Goal: Book appointment/travel/reservation: Book appointment/travel/reservation

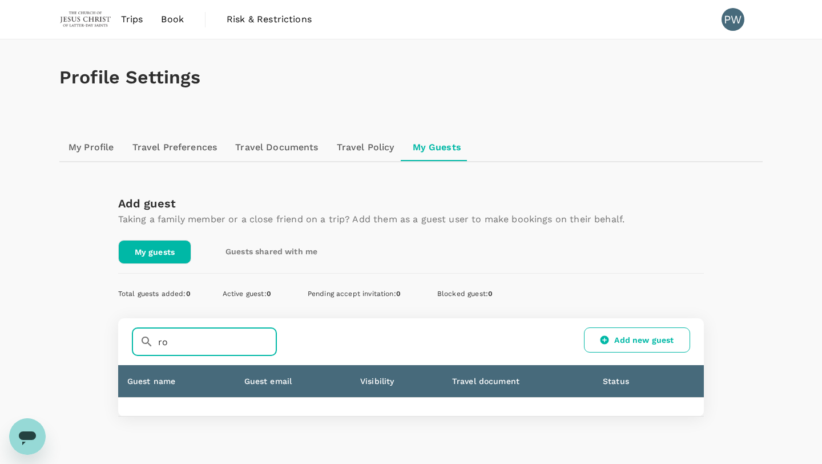
type input "r"
click at [102, 148] on link "My Profile" at bounding box center [91, 147] width 64 height 27
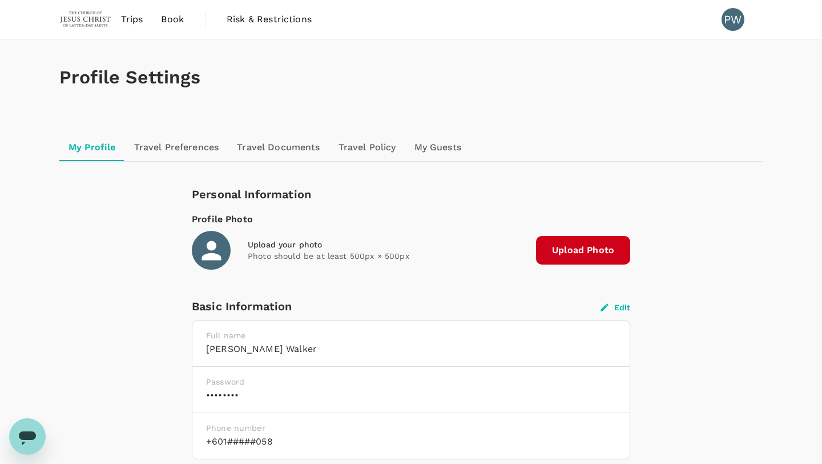
click at [82, 18] on img at bounding box center [85, 19] width 53 height 25
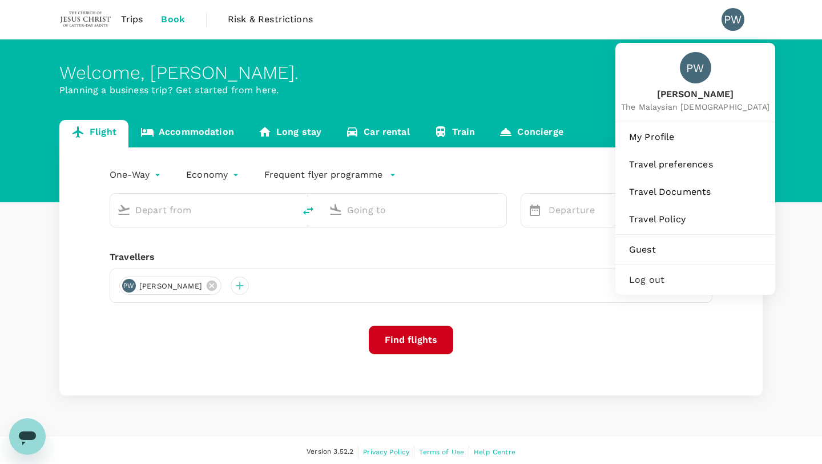
click at [293, 98] on span "[PERSON_NAME]" at bounding box center [695, 94] width 148 height 13
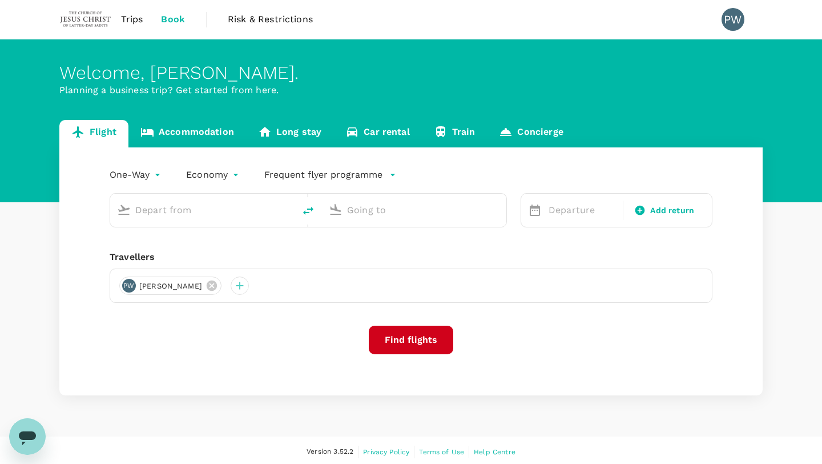
click at [293, 175] on icon "button" at bounding box center [393, 175] width 5 height 2
click at [293, 220] on button "Add new" at bounding box center [293, 218] width 39 height 10
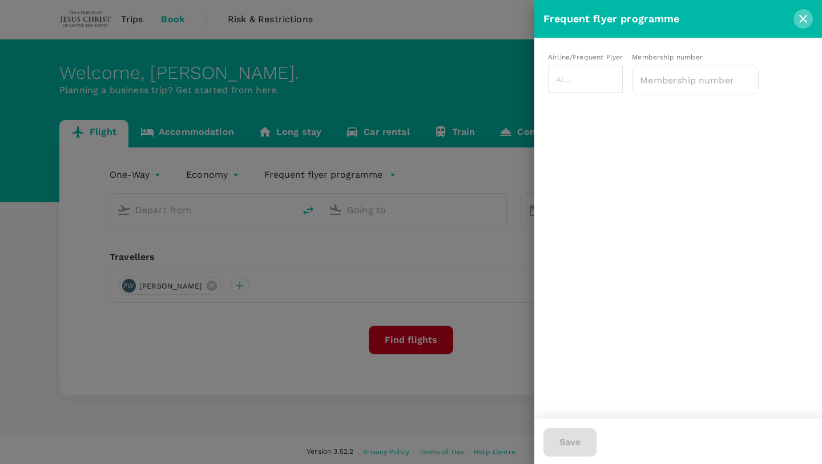
click at [293, 14] on icon "close" at bounding box center [804, 19] width 14 height 14
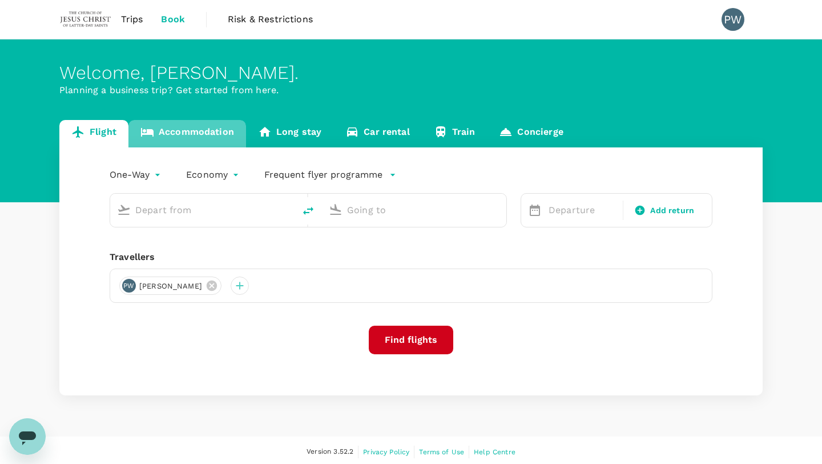
click at [196, 132] on link "Accommodation" at bounding box center [187, 133] width 118 height 27
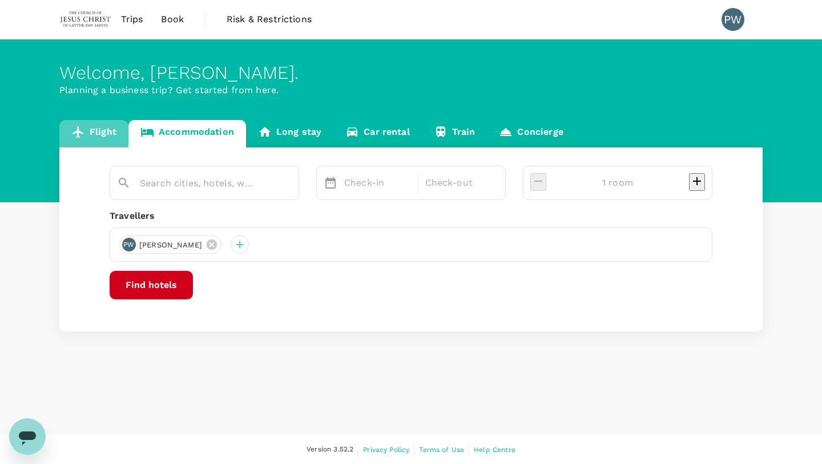
click at [105, 132] on link "Flight" at bounding box center [93, 133] width 69 height 27
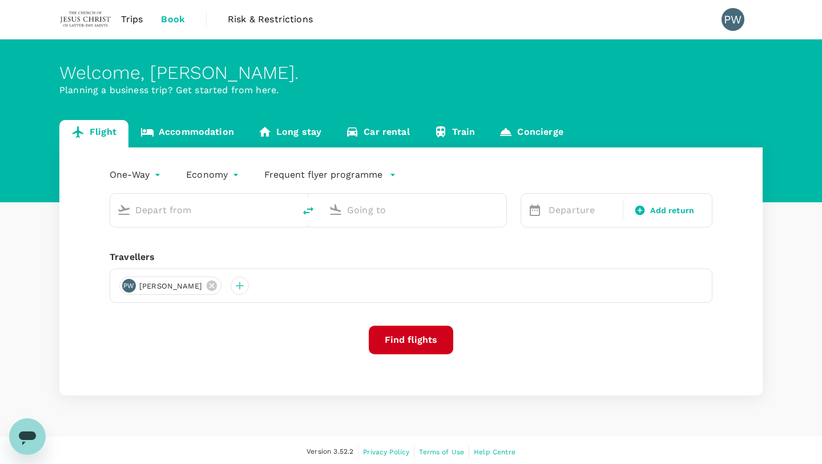
click at [293, 133] on link "Car rental" at bounding box center [377, 133] width 89 height 27
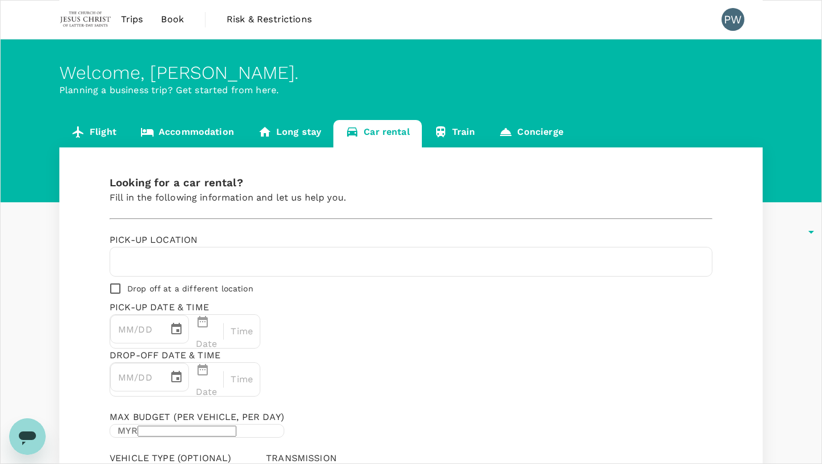
type input "Concierge booking - car-rental"
type input "162296058"
type input "[PERSON_NAME][EMAIL_ADDRESS][DOMAIN_NAME]"
click at [186, 131] on link "Accommodation" at bounding box center [187, 133] width 118 height 27
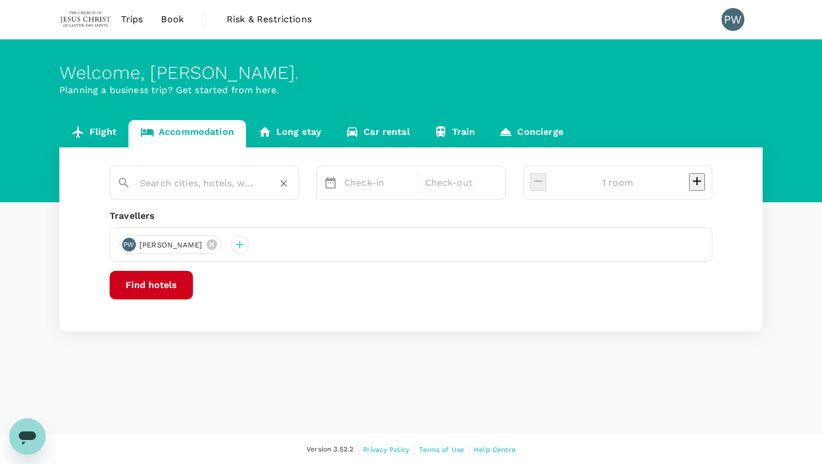
click at [156, 187] on input "text" at bounding box center [200, 183] width 120 height 18
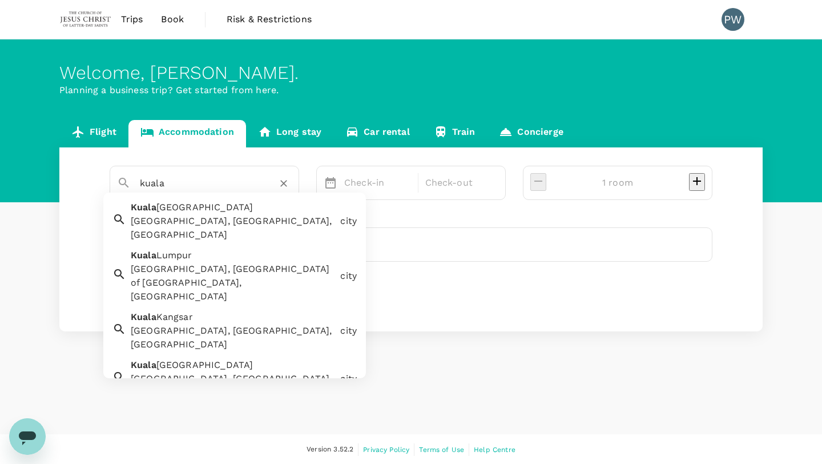
click at [158, 250] on span "Lumpur" at bounding box center [174, 255] width 36 height 11
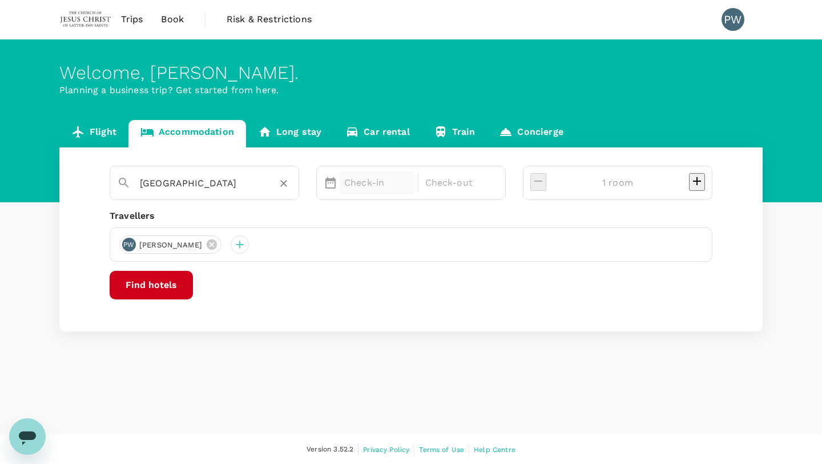
type input "[GEOGRAPHIC_DATA]"
click at [293, 184] on p "Check-in" at bounding box center [377, 183] width 67 height 14
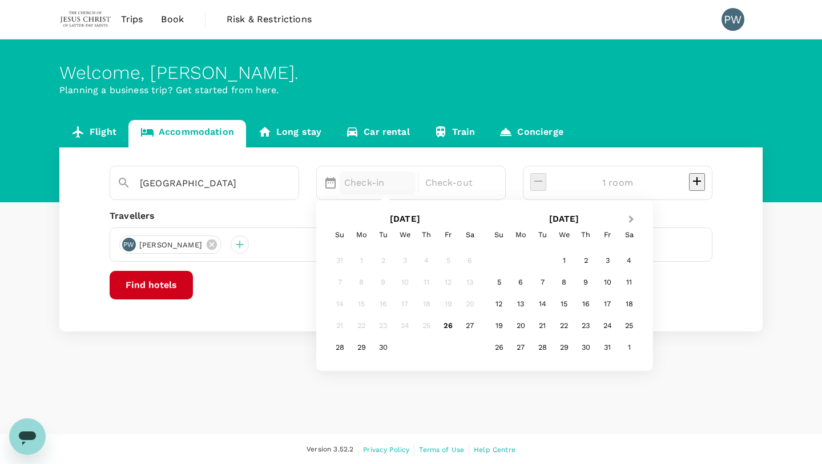
click at [293, 218] on span "Next Month" at bounding box center [632, 219] width 0 height 13
click at [293, 281] on div "6" at bounding box center [586, 282] width 22 height 22
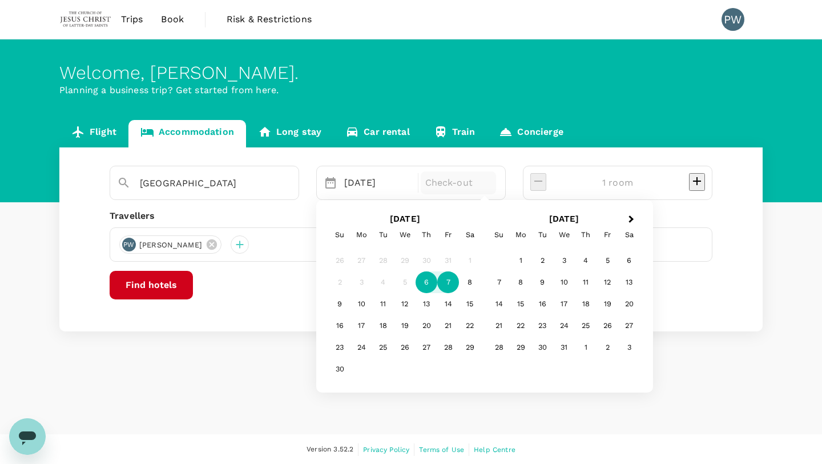
click at [293, 284] on div "7" at bounding box center [448, 282] width 22 height 22
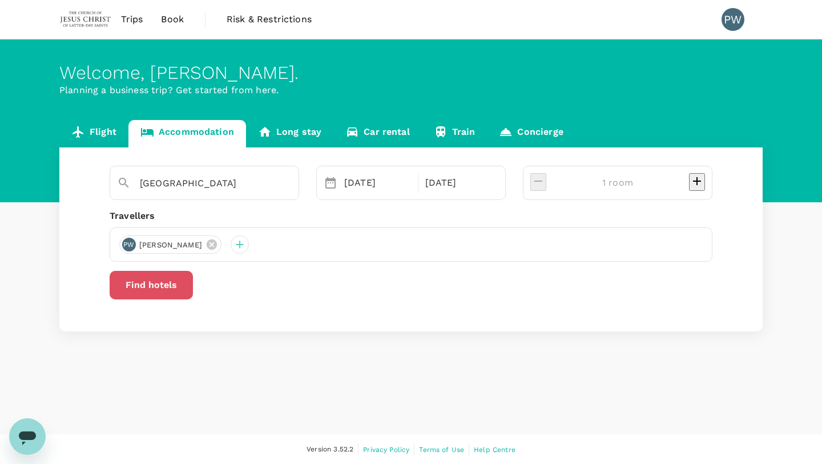
click at [193, 287] on button "Find hotels" at bounding box center [151, 285] width 83 height 29
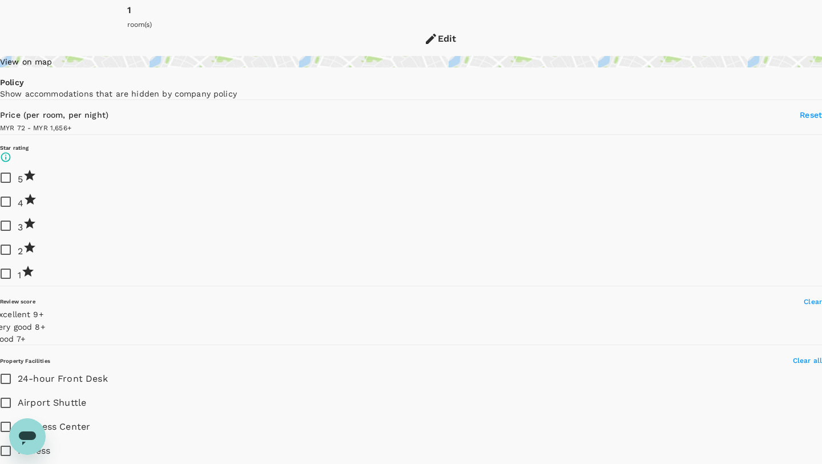
type input "1655.17"
type input "62.17"
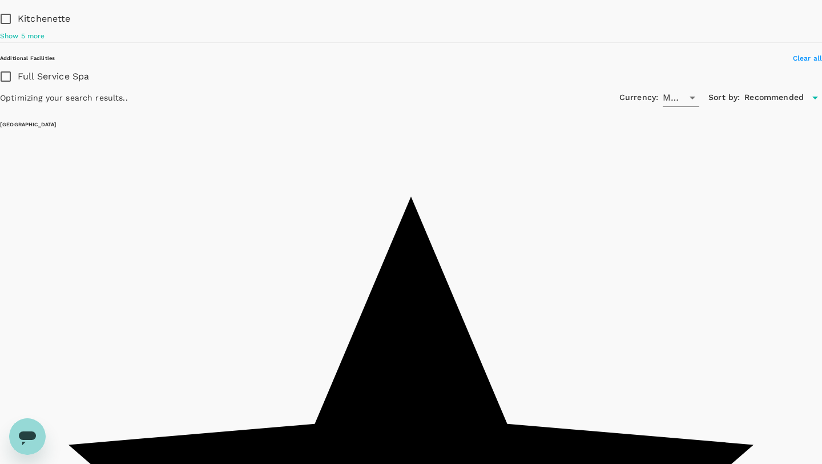
scroll to position [915, 0]
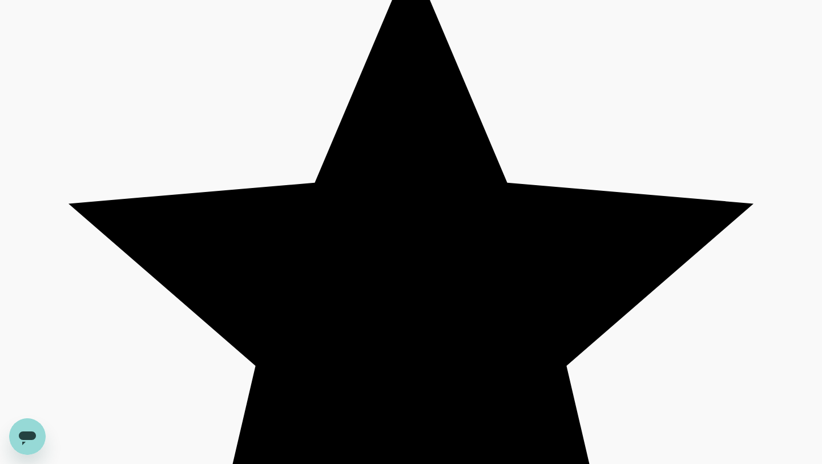
type input "1655.07"
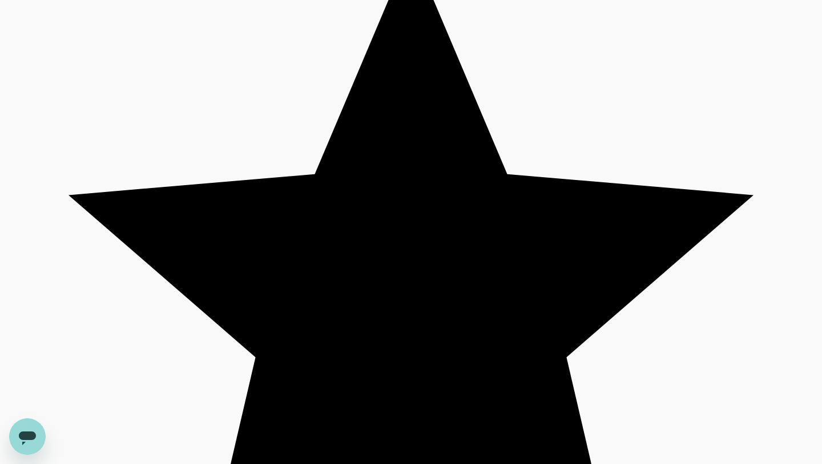
type input "51.07"
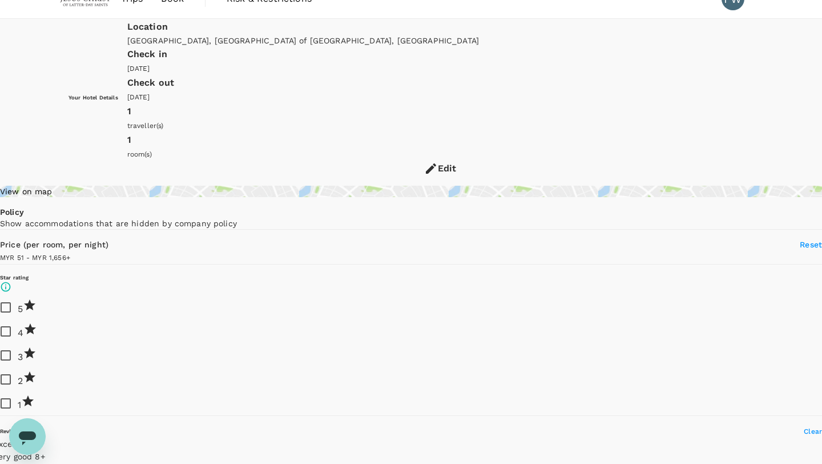
scroll to position [0, 0]
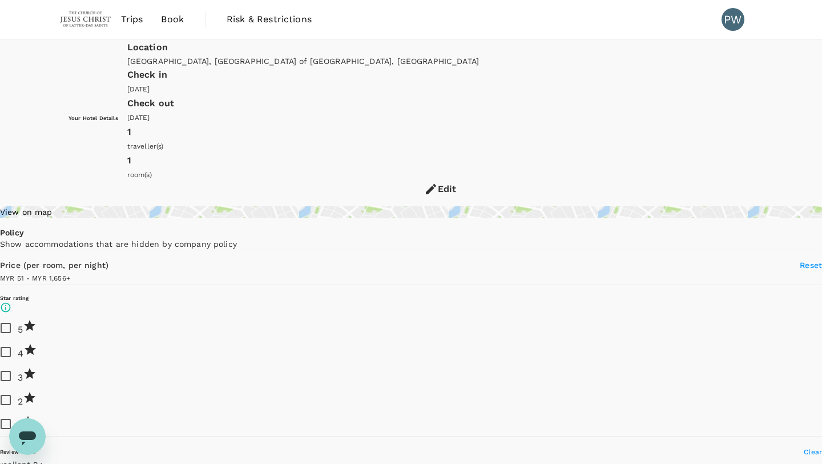
type input "1655.07"
click at [87, 20] on img at bounding box center [85, 19] width 53 height 25
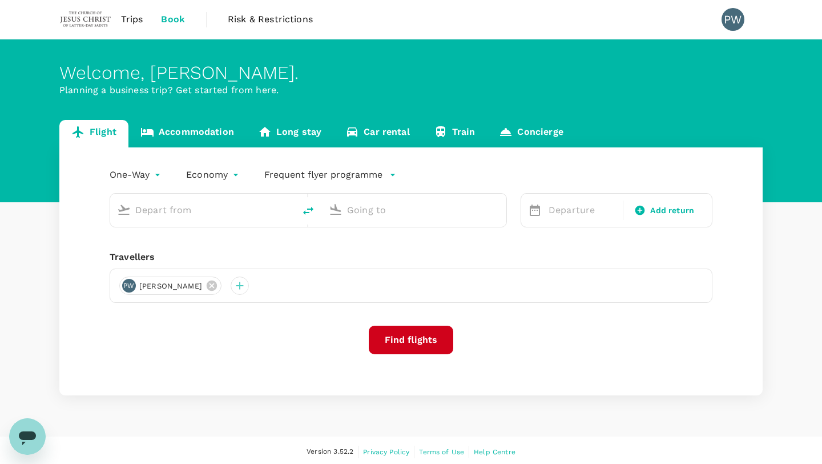
click at [207, 130] on link "Accommodation" at bounding box center [187, 133] width 118 height 27
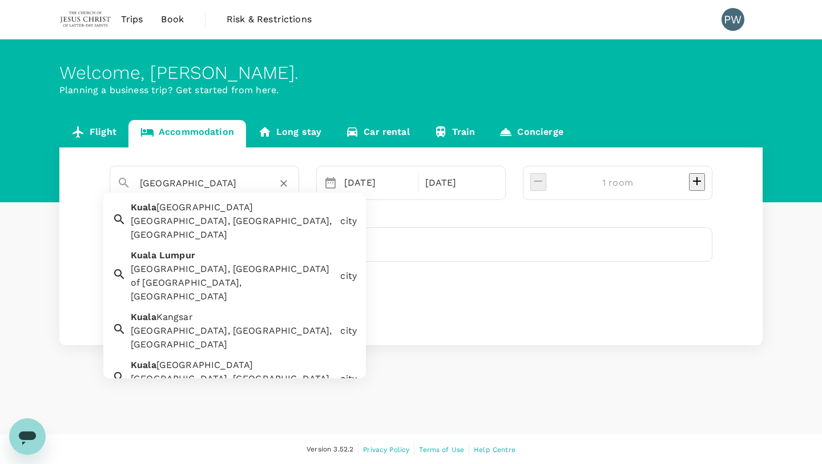
click at [210, 183] on input "[GEOGRAPHIC_DATA]" at bounding box center [200, 183] width 120 height 18
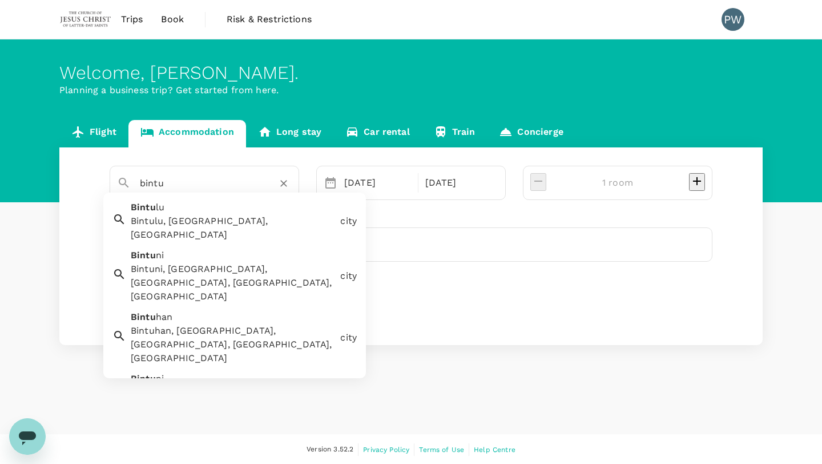
click at [200, 212] on div "Bintu lu Bintulu, [GEOGRAPHIC_DATA], [GEOGRAPHIC_DATA]" at bounding box center [231, 219] width 210 height 46
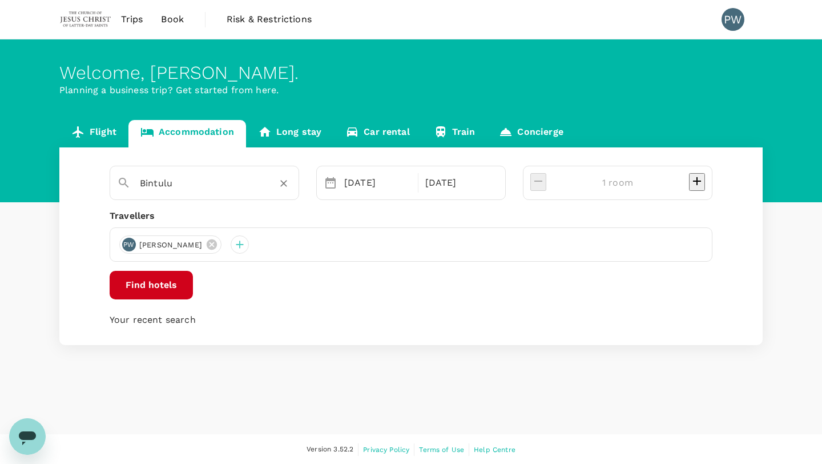
type input "Bintulu"
click at [77, 18] on img at bounding box center [85, 19] width 53 height 25
